Goal: Find specific page/section: Find specific page/section

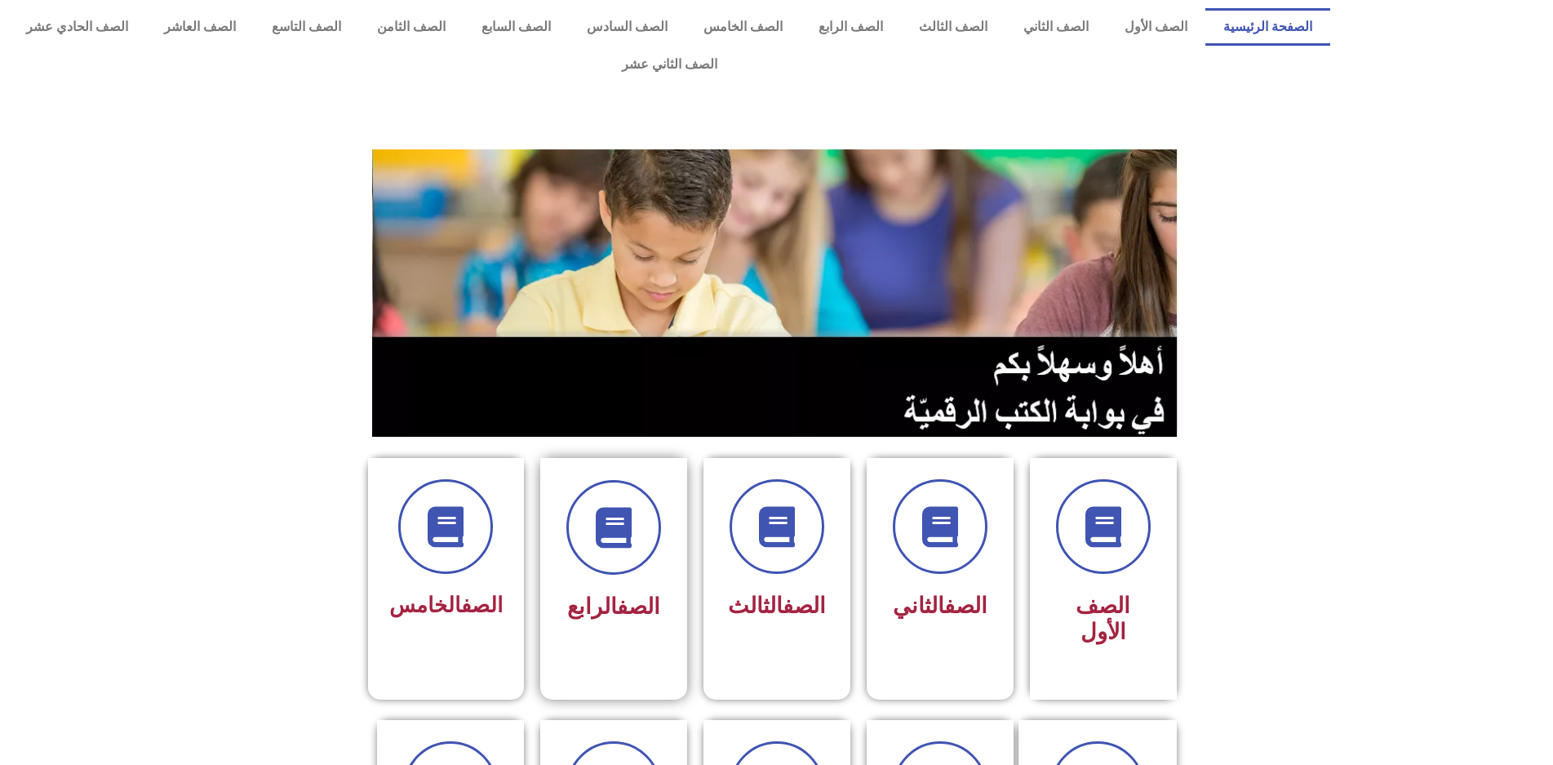
click at [672, 513] on div "الصف الرابع" at bounding box center [613, 566] width 147 height 216
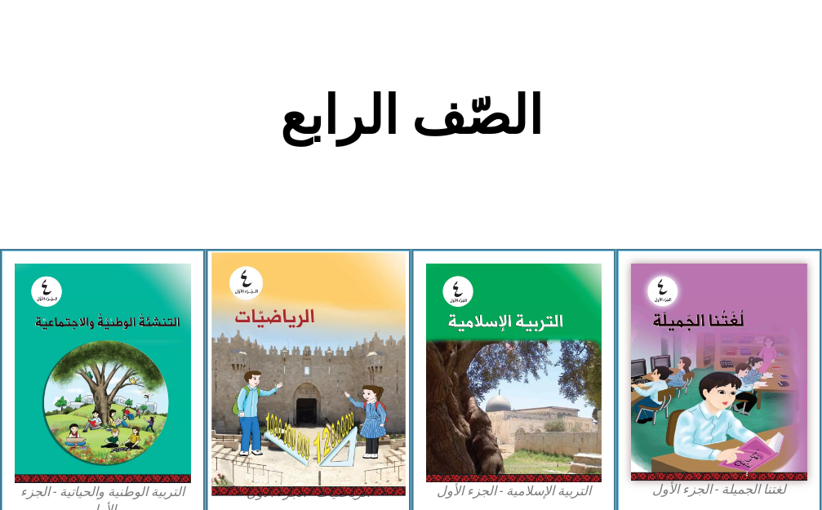
scroll to position [326, 0]
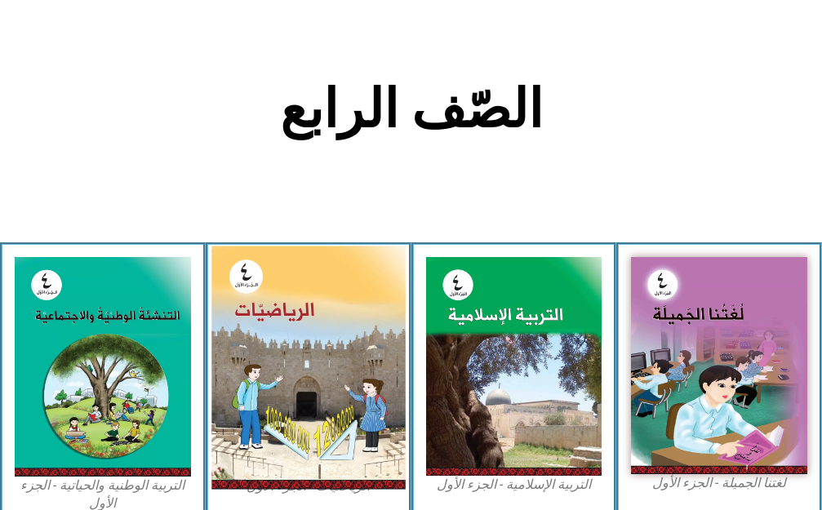
click at [341, 344] on img at bounding box center [307, 367] width 193 height 243
click at [336, 339] on img at bounding box center [307, 367] width 193 height 243
click at [384, 285] on img at bounding box center [307, 367] width 193 height 243
click at [316, 309] on img at bounding box center [307, 367] width 193 height 243
click at [313, 311] on img at bounding box center [307, 367] width 193 height 243
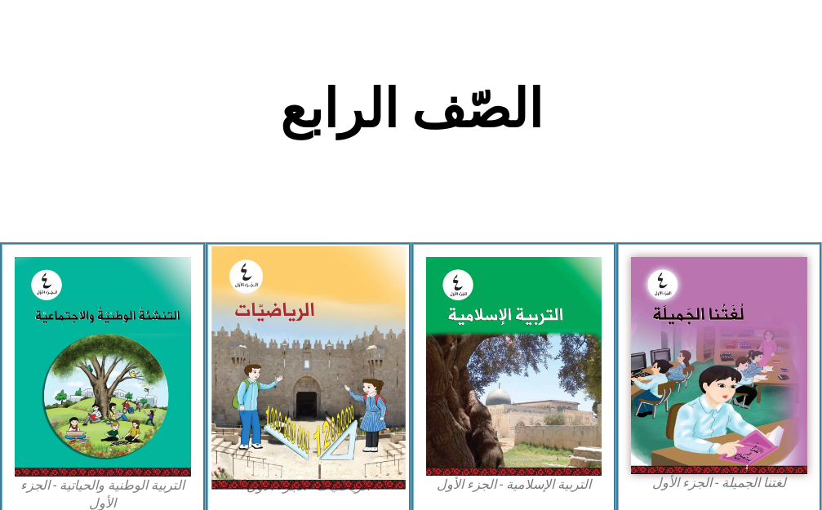
click at [344, 333] on img at bounding box center [307, 367] width 193 height 243
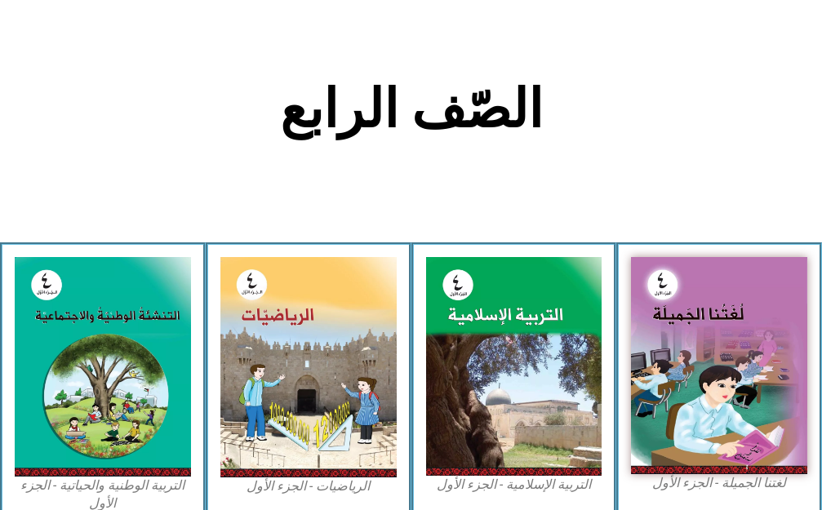
drag, startPoint x: 356, startPoint y: 206, endPoint x: 400, endPoint y: 186, distance: 48.6
click at [400, 186] on section "الصّف الرابع" at bounding box center [411, 118] width 822 height 248
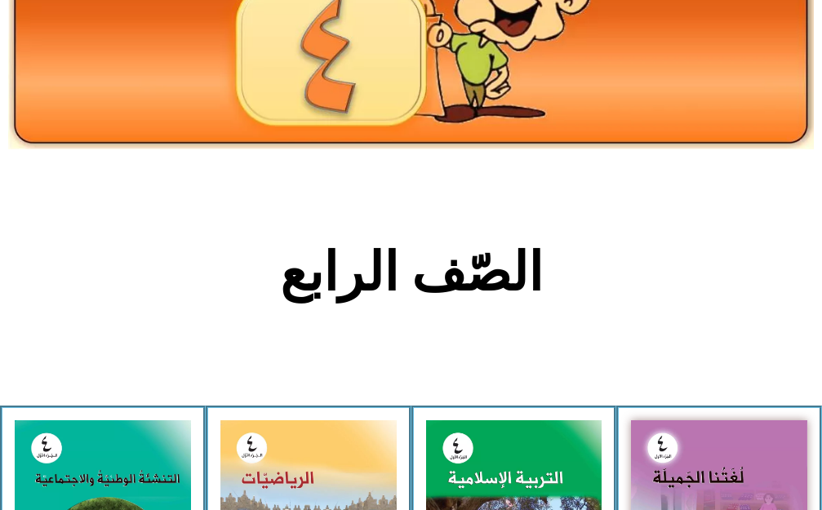
scroll to position [0, 0]
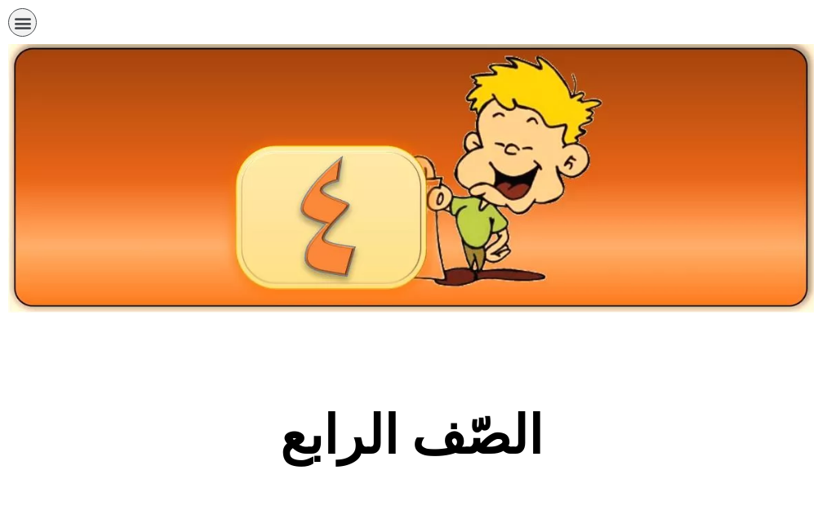
click at [29, 27] on icon "כפתור פתיחת תפריט" at bounding box center [23, 23] width 18 height 18
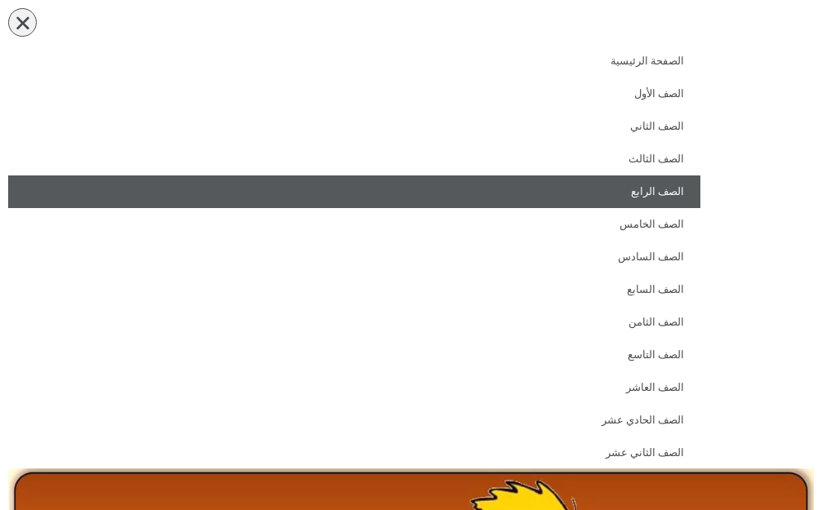
click at [659, 181] on link "الصف الرابع" at bounding box center [354, 191] width 692 height 33
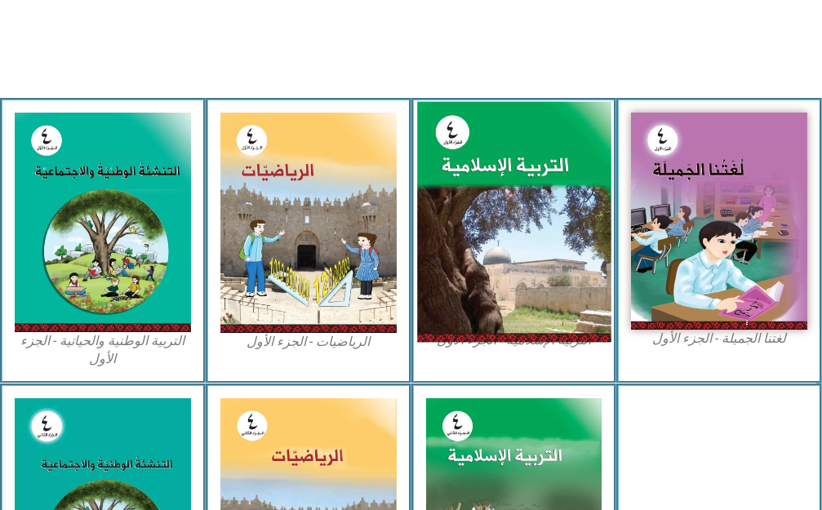
scroll to position [490, 0]
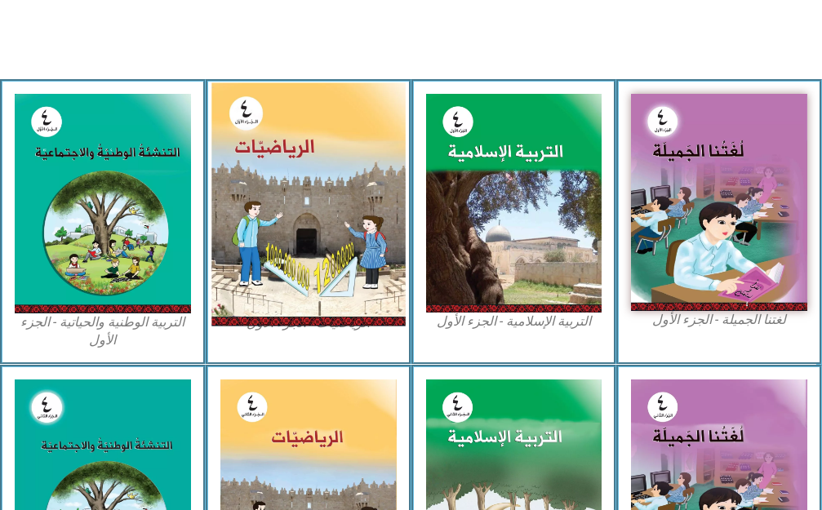
click at [315, 206] on img at bounding box center [307, 203] width 193 height 243
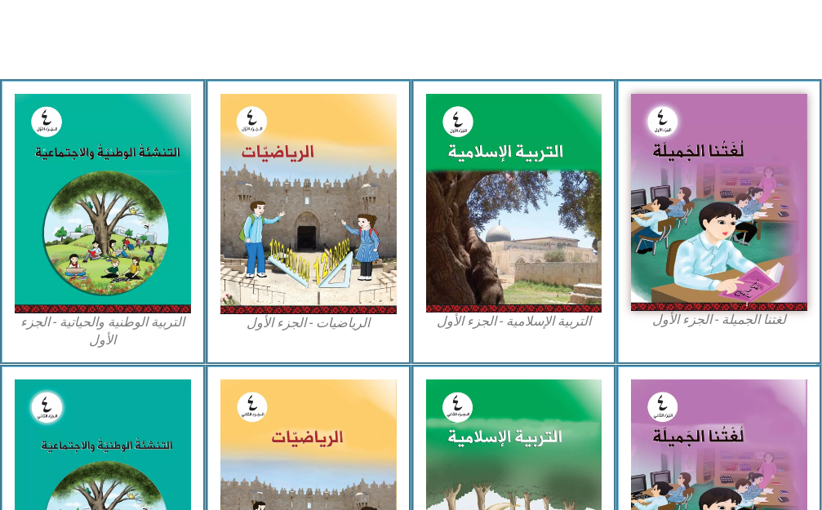
click at [359, 333] on div "الرياضيات - الجزء الأول​" at bounding box center [309, 222] width 206 height 286
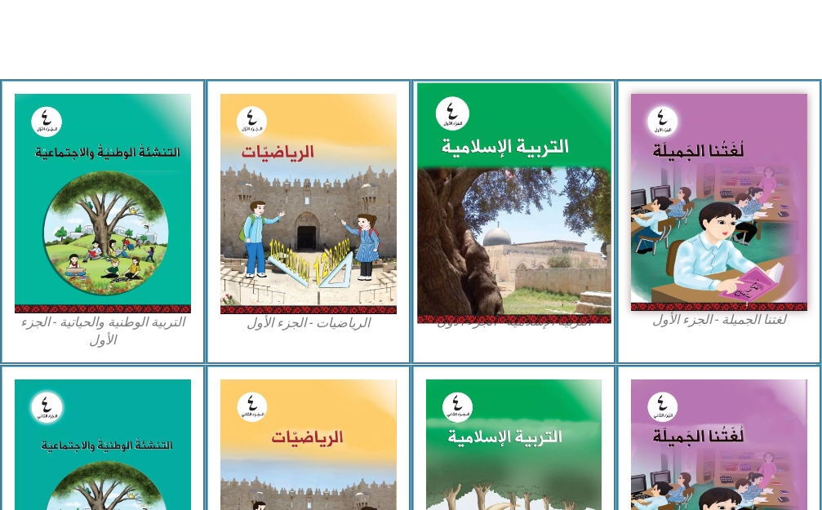
click at [525, 282] on img at bounding box center [513, 202] width 193 height 241
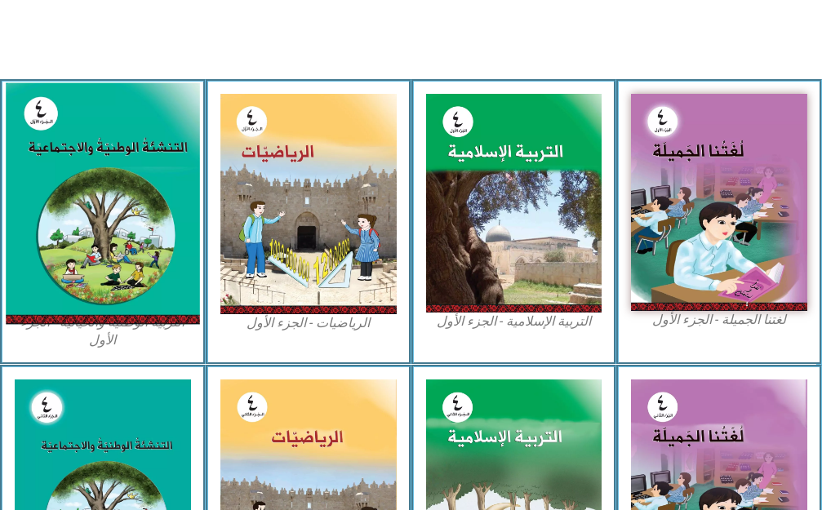
click at [179, 271] on img at bounding box center [102, 203] width 193 height 242
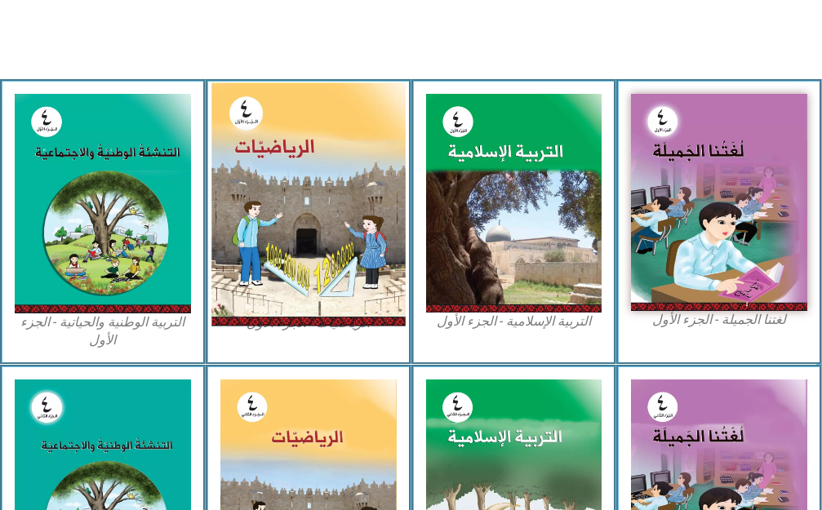
click at [276, 247] on img at bounding box center [307, 203] width 193 height 243
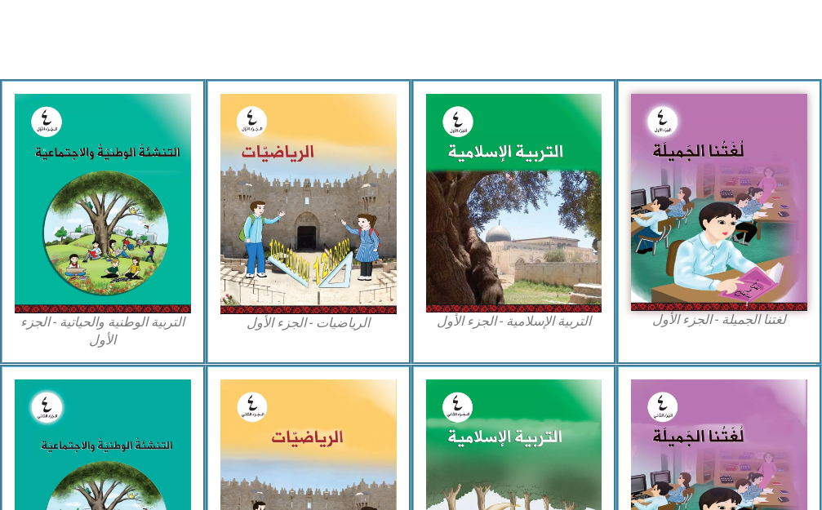
click at [321, 331] on figcaption "الرياضيات - الجزء الأول​" at bounding box center [308, 323] width 176 height 18
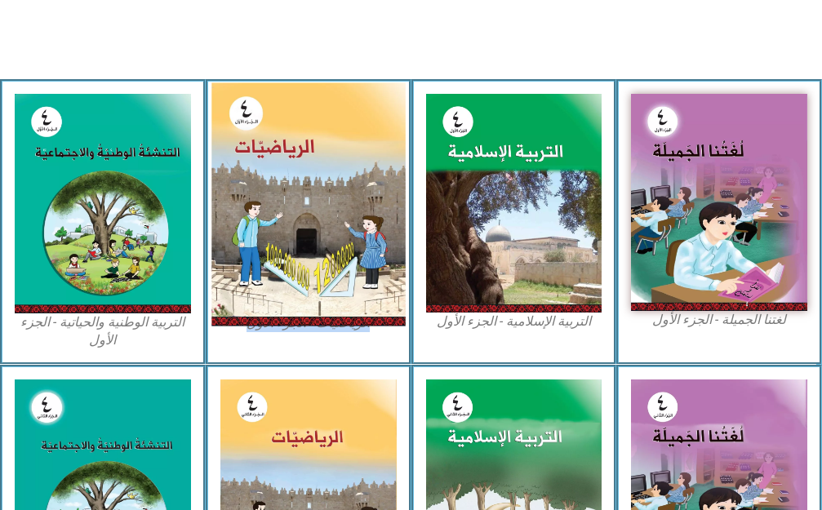
click at [332, 300] on img at bounding box center [307, 203] width 193 height 243
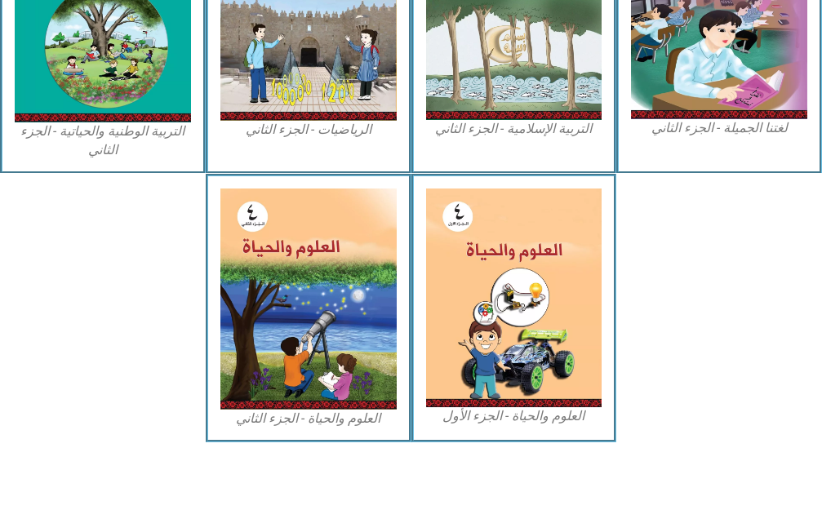
click at [332, 300] on img at bounding box center [308, 298] width 176 height 221
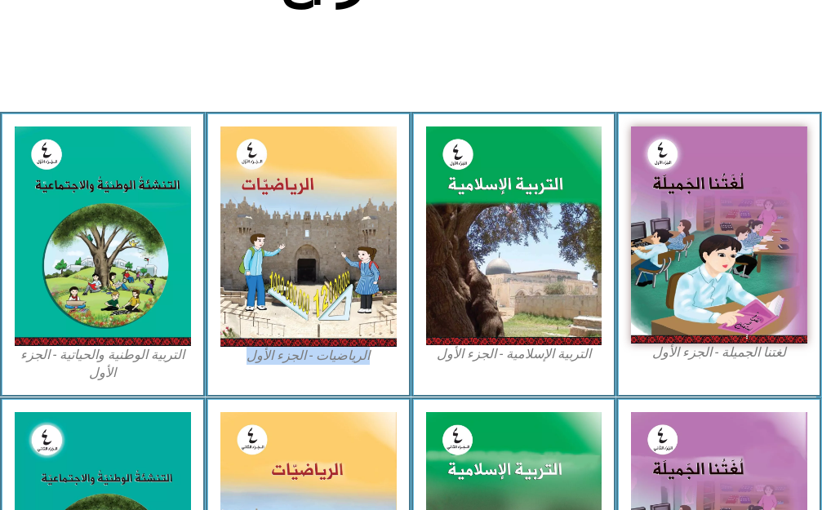
scroll to position [233, 0]
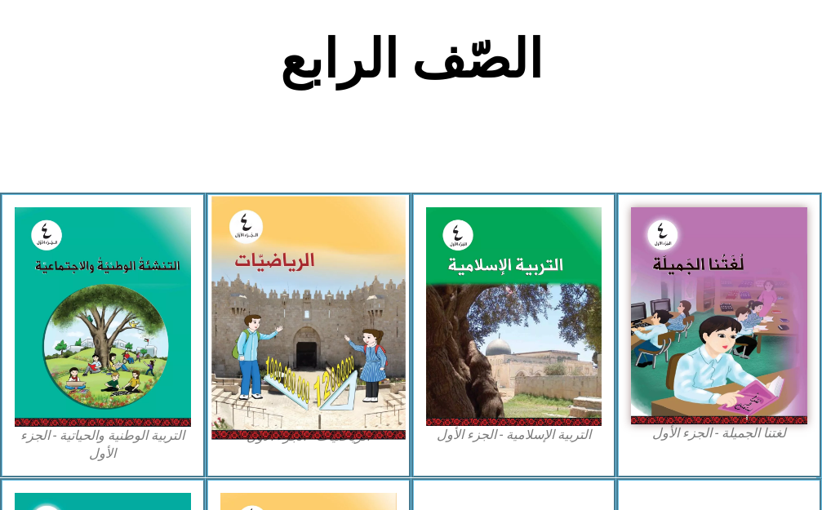
scroll to position [396, 0]
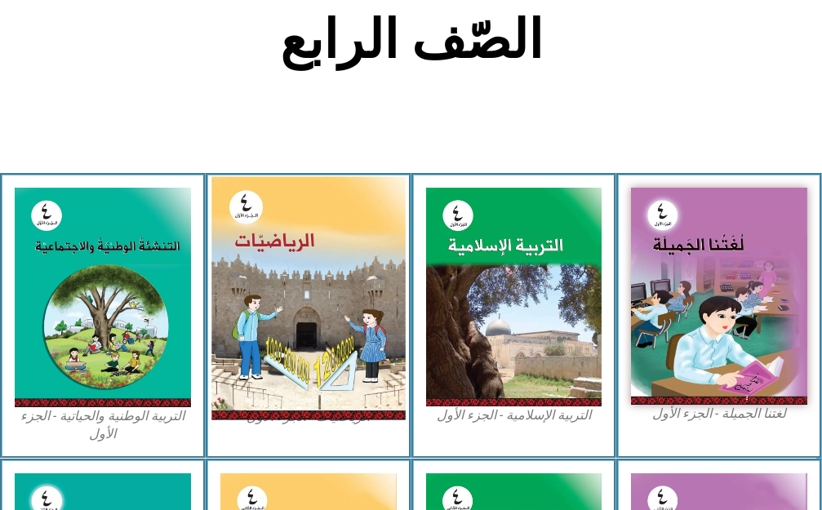
click at [314, 331] on img at bounding box center [307, 297] width 193 height 243
click at [270, 374] on img at bounding box center [307, 297] width 193 height 243
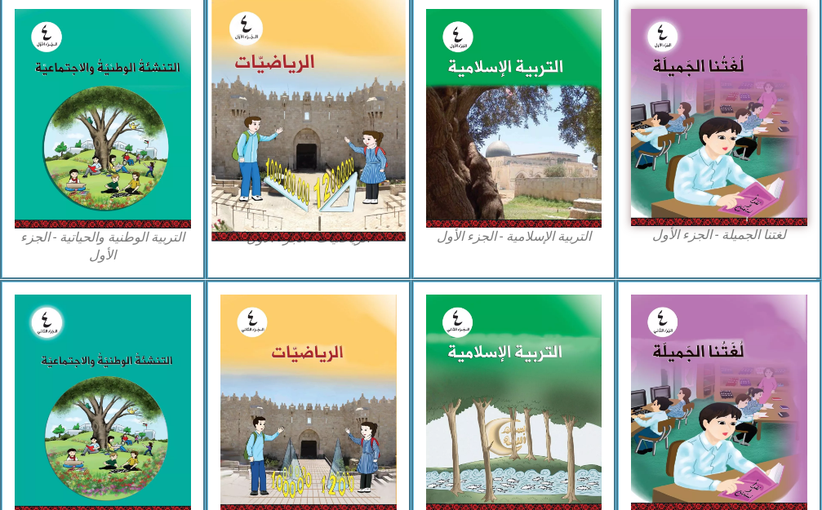
scroll to position [477, 0]
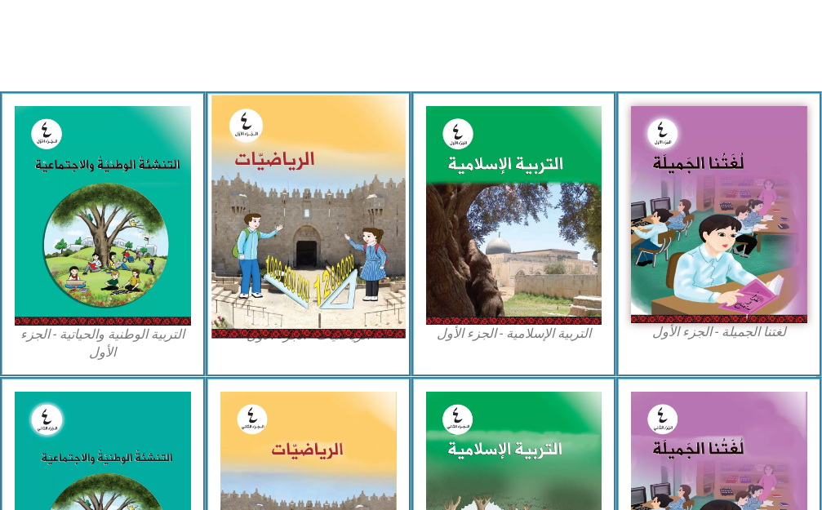
click at [334, 332] on img at bounding box center [307, 216] width 193 height 243
click at [331, 323] on img at bounding box center [307, 216] width 193 height 243
click at [326, 294] on img at bounding box center [307, 216] width 193 height 243
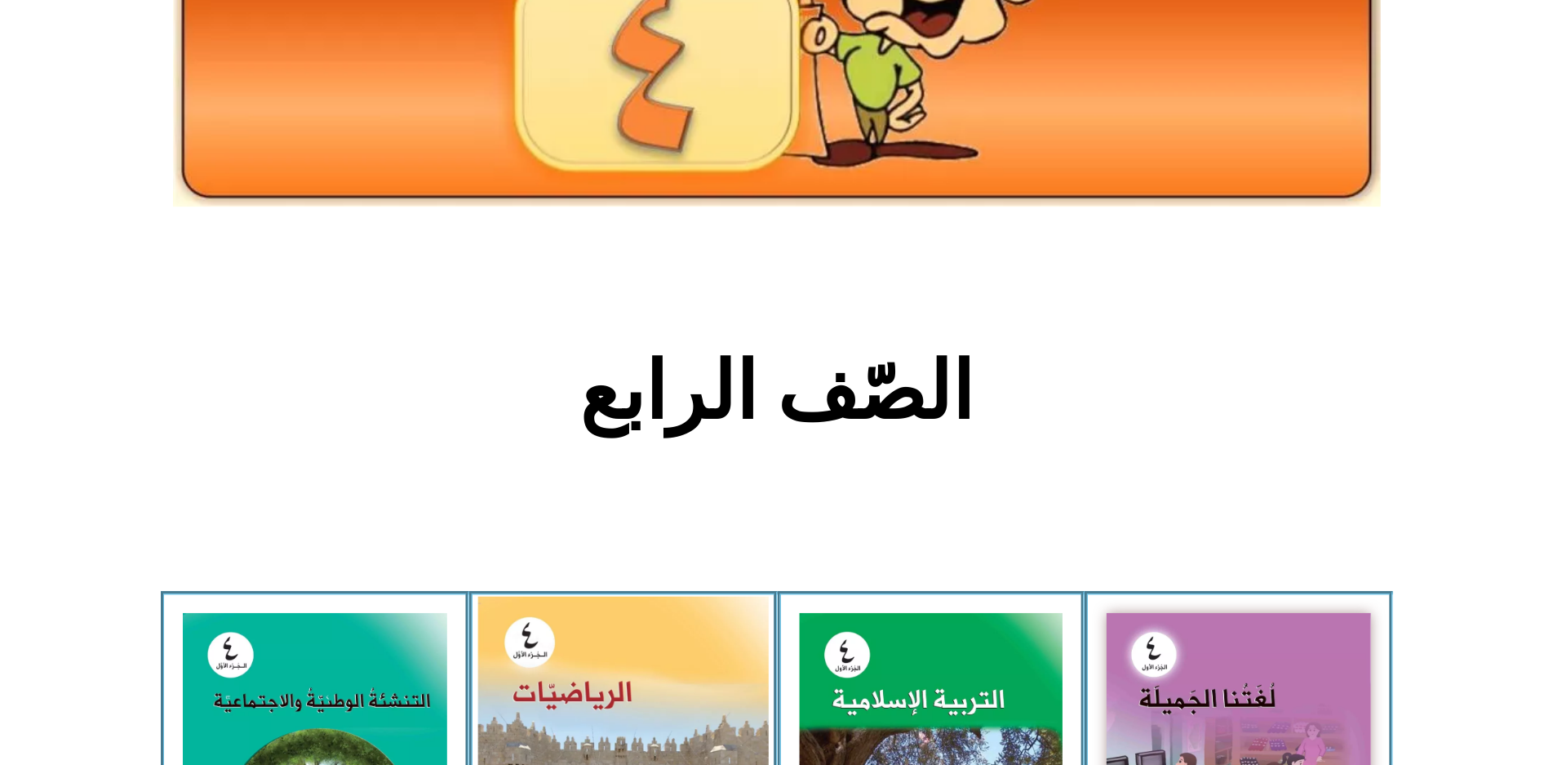
scroll to position [396, 0]
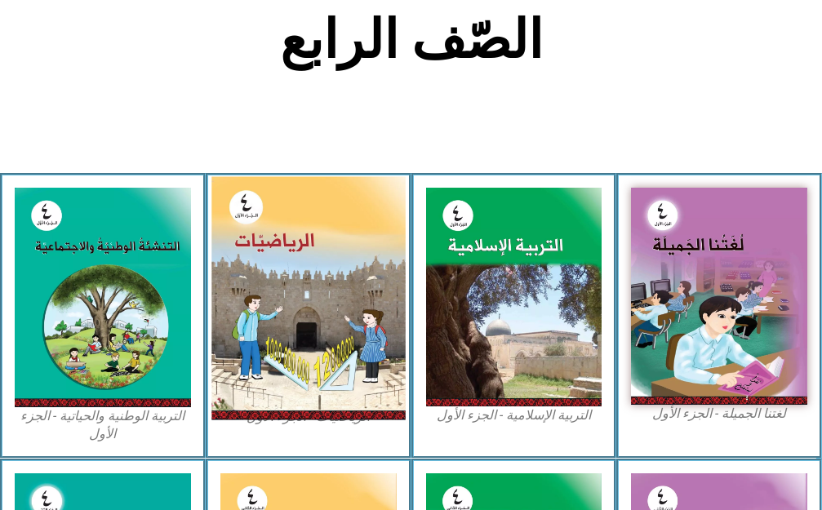
click at [337, 276] on img at bounding box center [307, 297] width 193 height 243
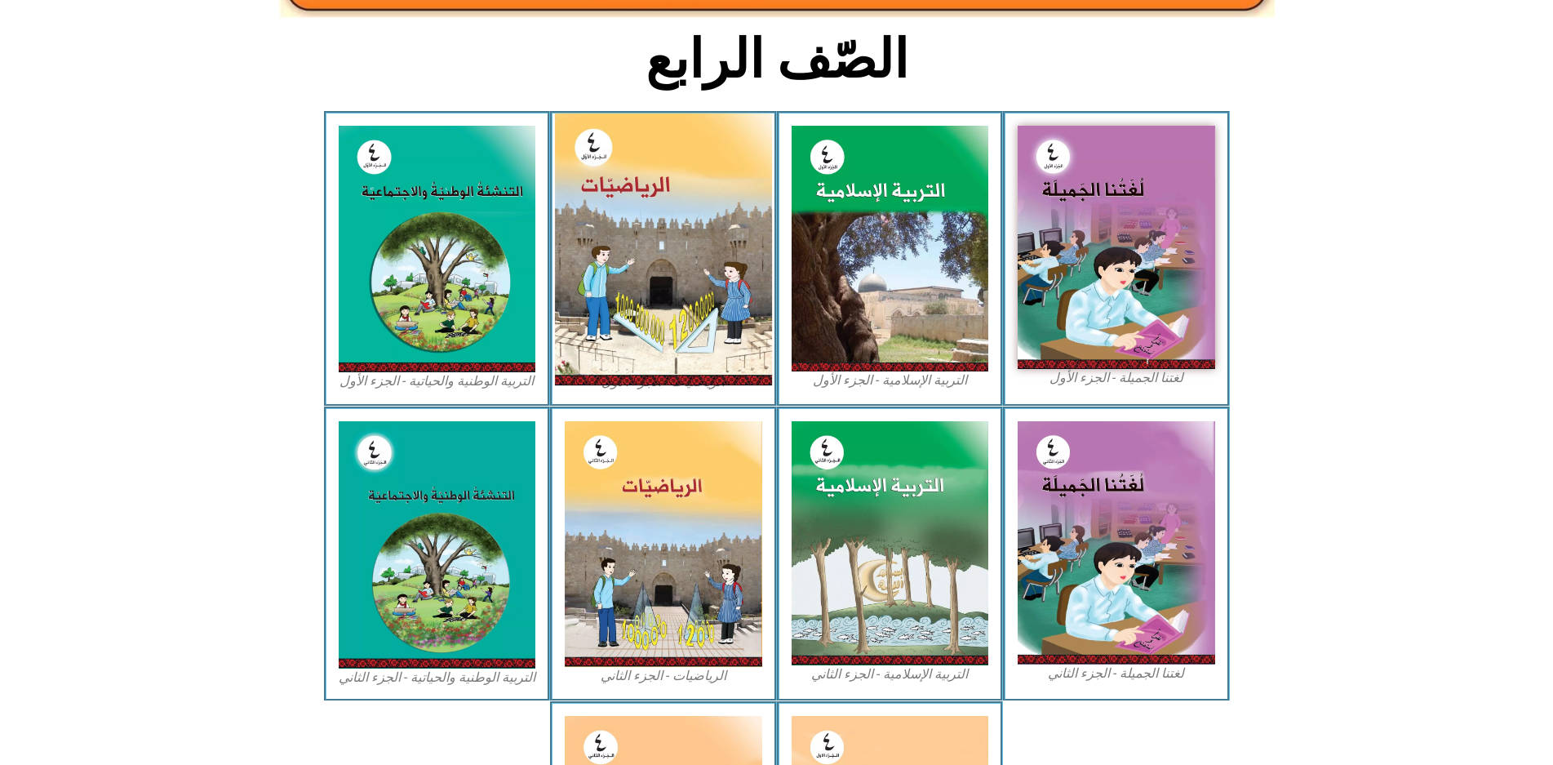
click at [710, 211] on img at bounding box center [663, 249] width 217 height 272
click at [704, 211] on img at bounding box center [663, 249] width 217 height 272
click at [593, 290] on img at bounding box center [663, 249] width 217 height 272
click at [596, 291] on img at bounding box center [663, 249] width 217 height 272
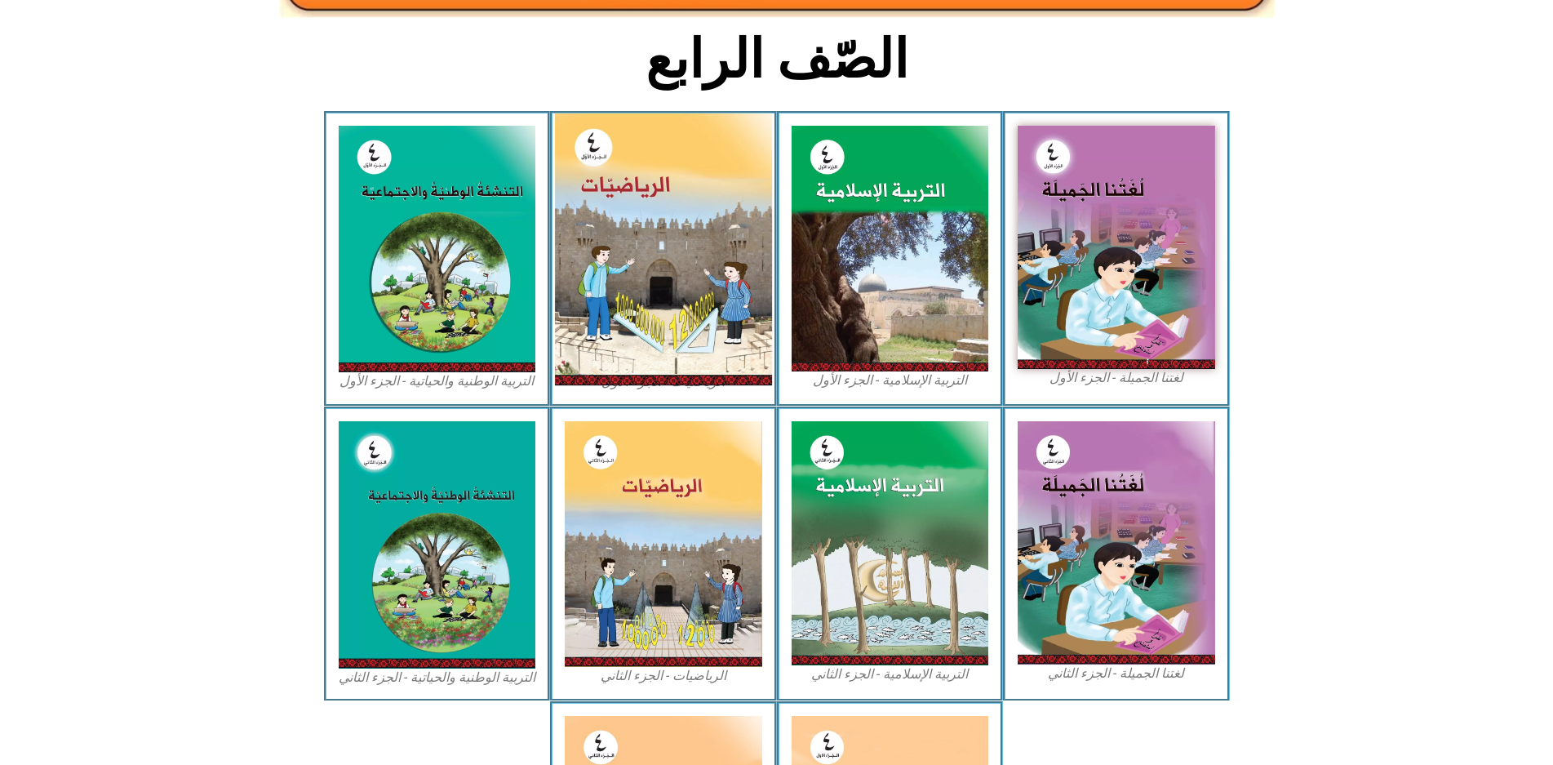
click at [724, 288] on img at bounding box center [663, 249] width 217 height 272
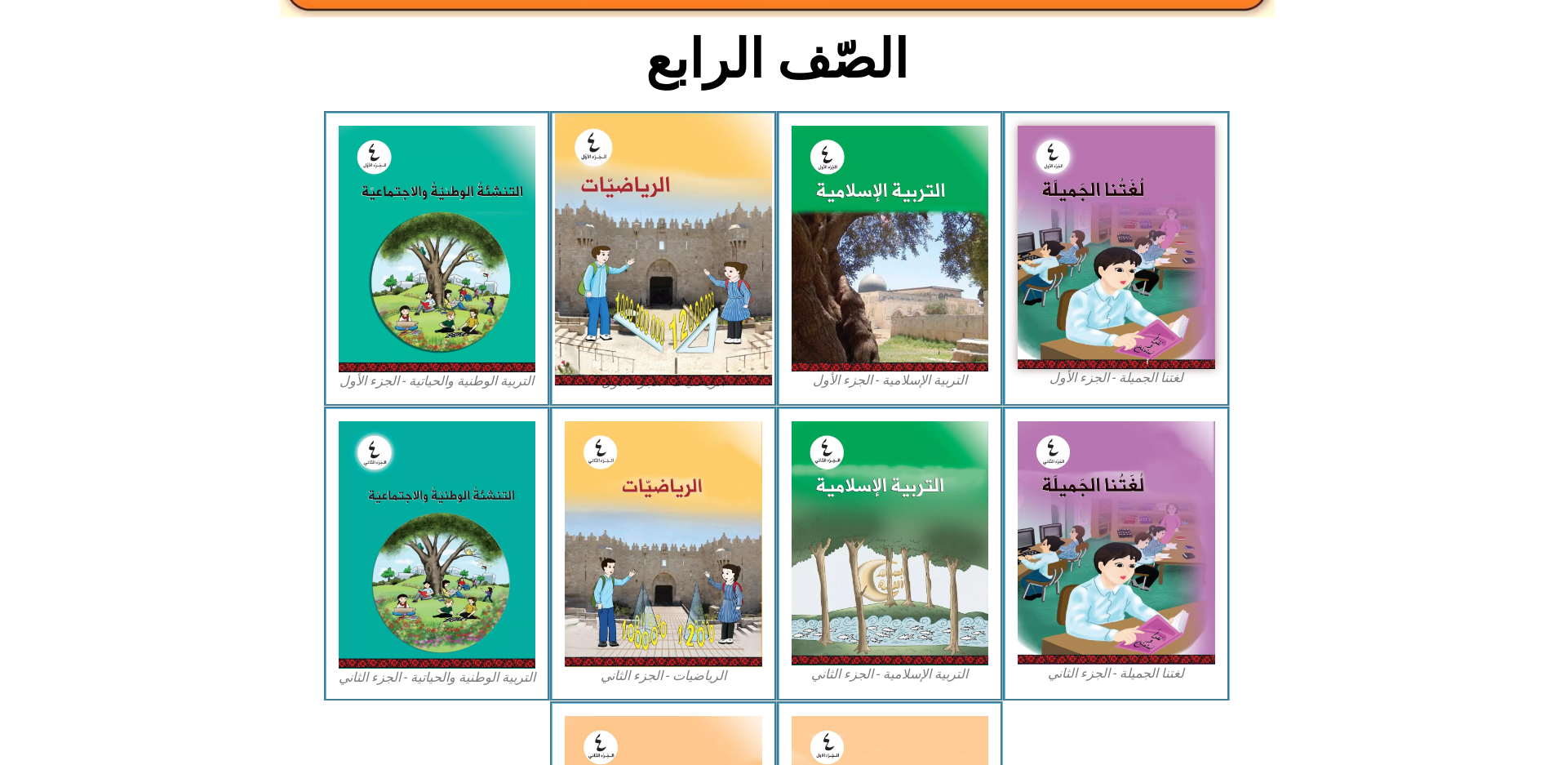
click at [728, 326] on img at bounding box center [663, 249] width 217 height 272
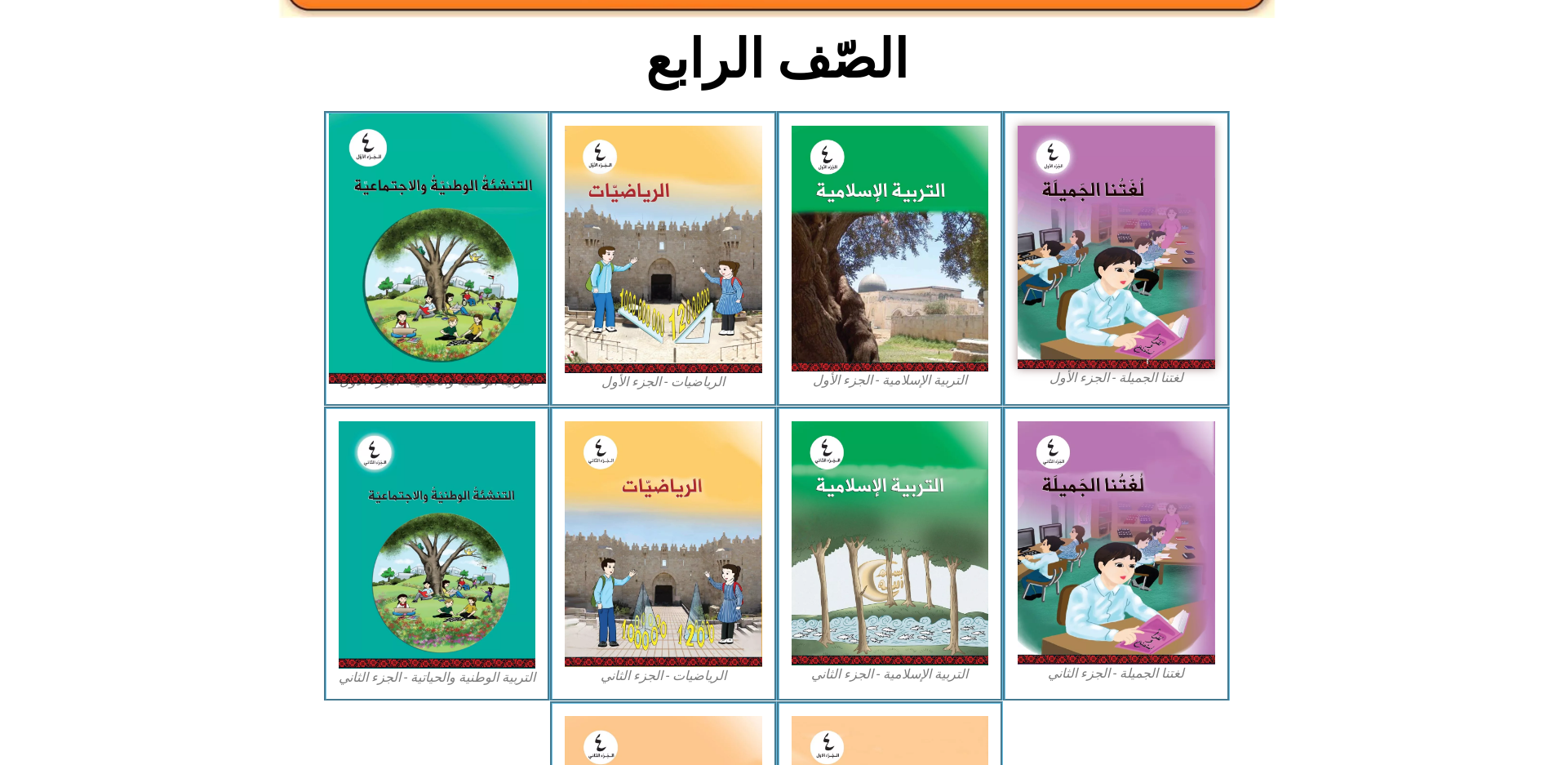
click at [436, 205] on img at bounding box center [436, 248] width 217 height 270
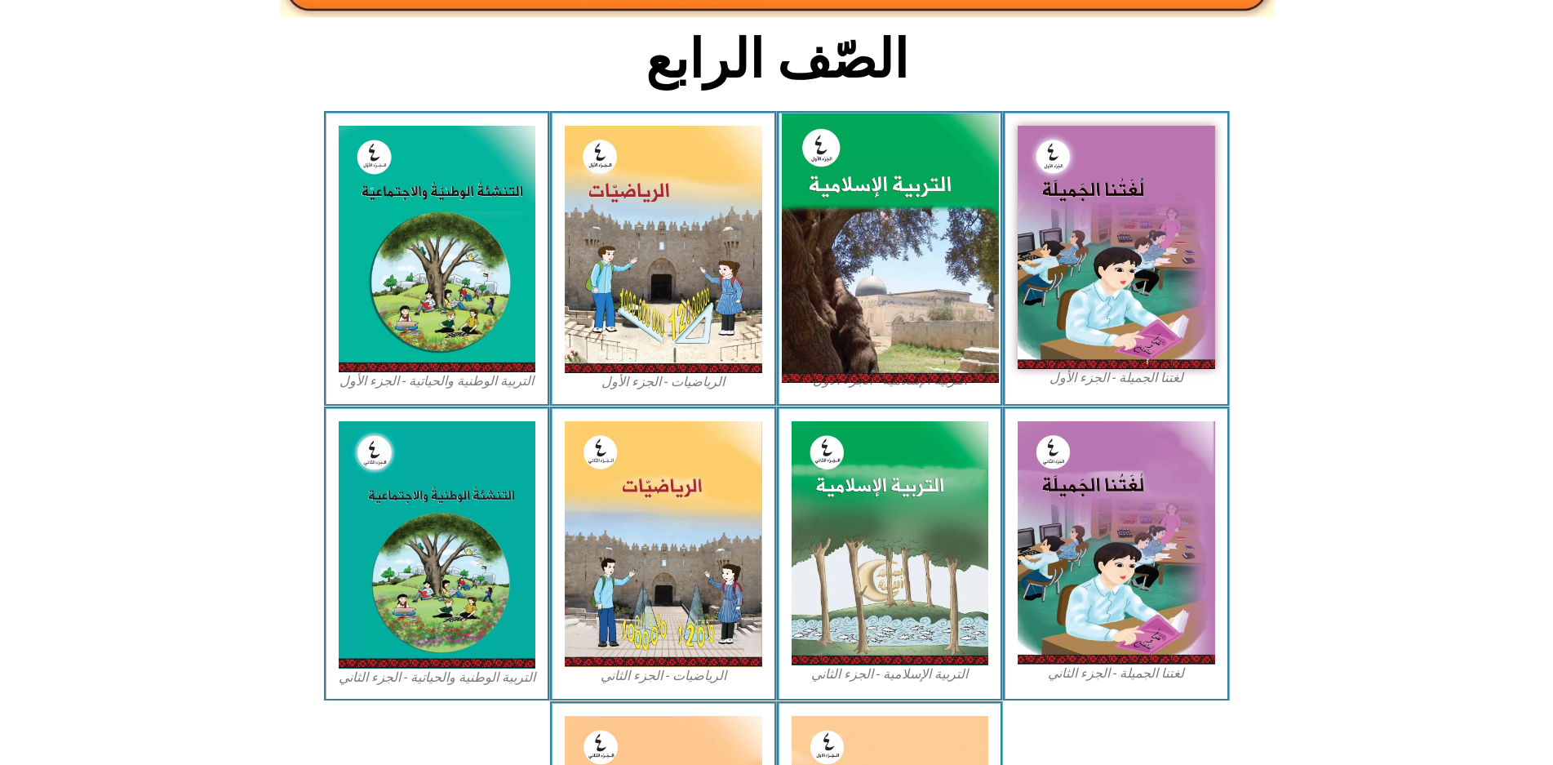
click at [821, 170] on img at bounding box center [889, 248] width 217 height 270
